Goal: Navigation & Orientation: Find specific page/section

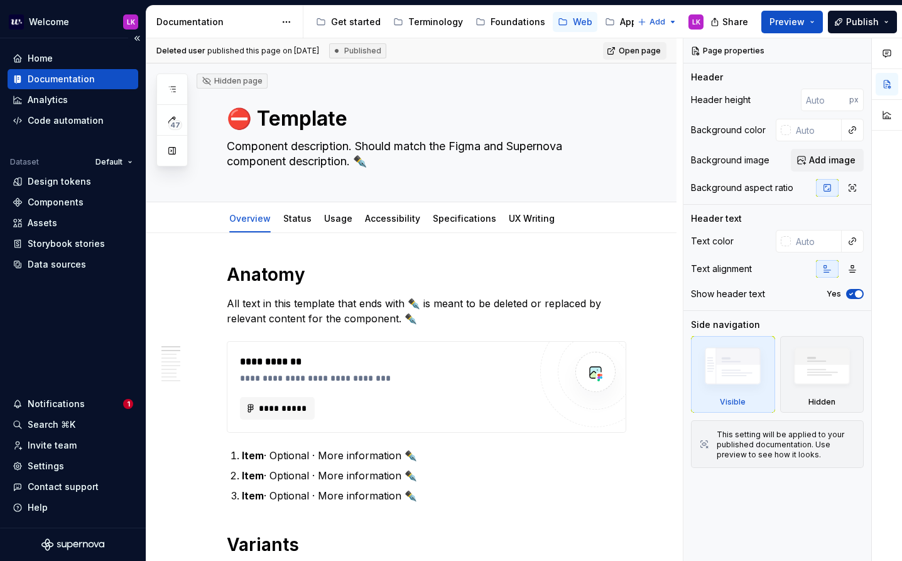
type textarea "*"
click at [288, 24] on html "Welcome LK Home Documentation Analytics Code automation Dataset Default Design …" at bounding box center [451, 280] width 902 height 561
click at [65, 329] on html "Welcome LK Home Documentation Analytics Code automation Dataset Default Design …" at bounding box center [451, 280] width 902 height 561
click at [53, 180] on div "Design tokens" at bounding box center [59, 181] width 63 height 13
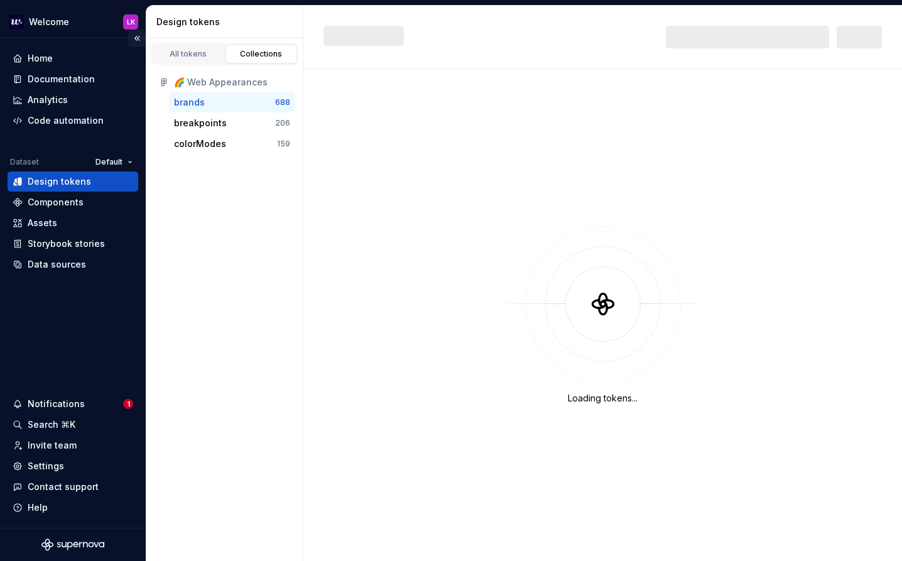
click at [128, 32] on button "Collapse sidebar" at bounding box center [137, 39] width 18 height 18
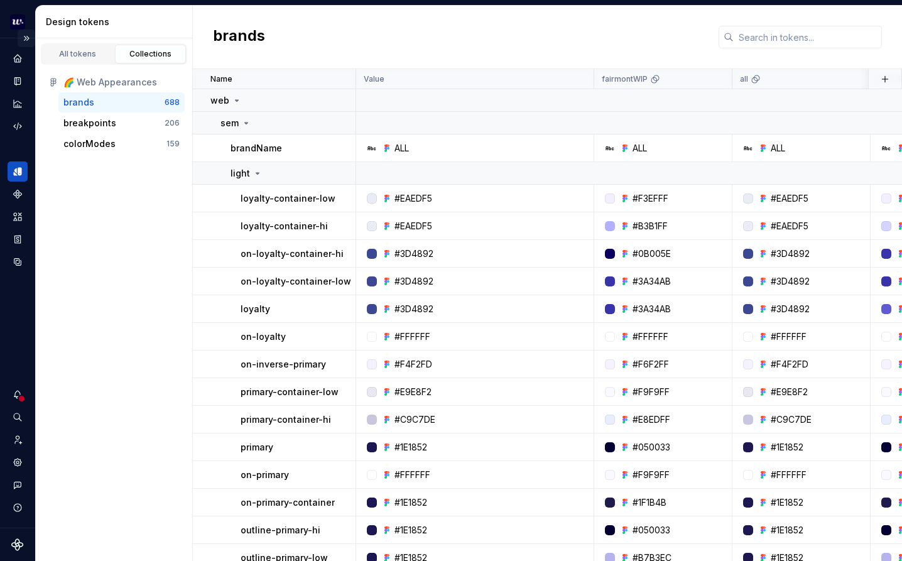
click at [26, 30] on button "Expand sidebar" at bounding box center [27, 39] width 18 height 18
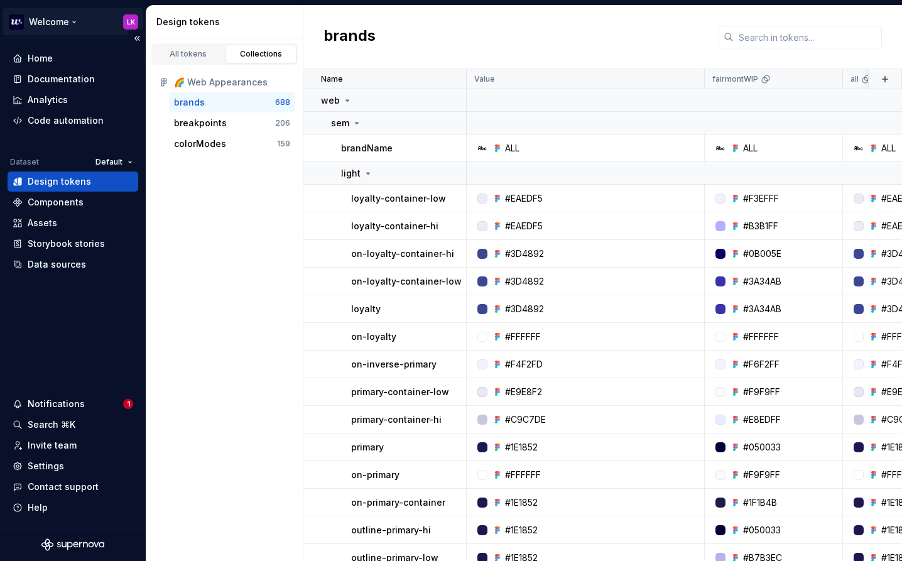
click at [126, 13] on html "Welcome LK Home Documentation Analytics Code automation Dataset Default Design …" at bounding box center [451, 280] width 902 height 561
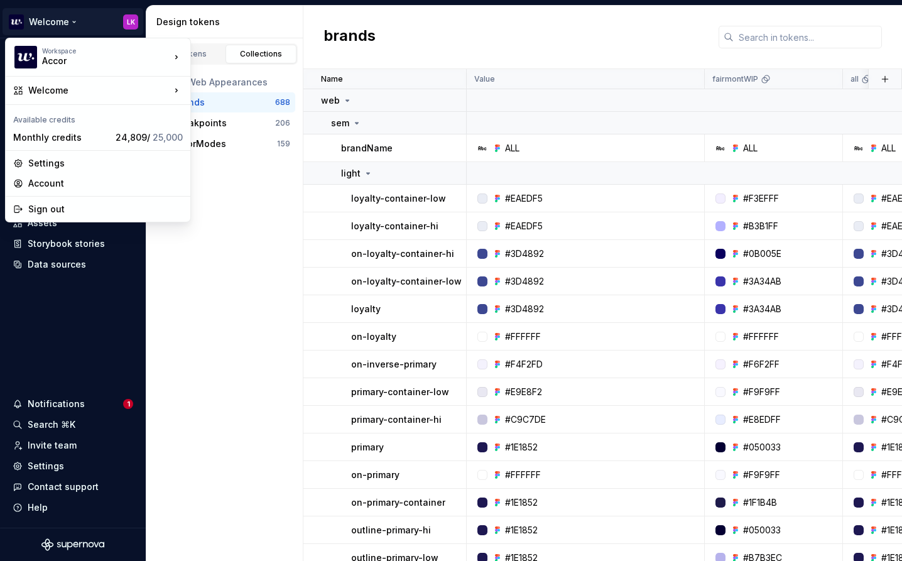
click at [105, 313] on html "Welcome LK Home Documentation Analytics Code automation Dataset Default Design …" at bounding box center [451, 280] width 902 height 561
